Goal: Information Seeking & Learning: Learn about a topic

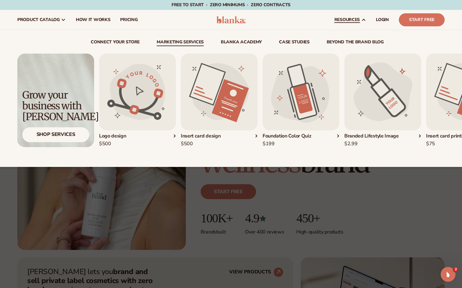
click at [181, 43] on link "Marketing services" at bounding box center [180, 43] width 47 height 6
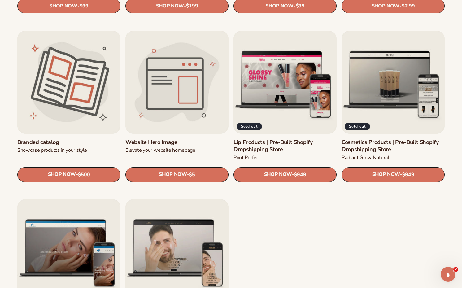
scroll to position [704, 0]
